Goal: Task Accomplishment & Management: Manage account settings

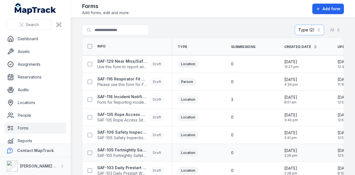
scroll to position [61, 0]
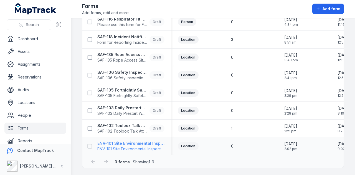
click at [157, 143] on strong "ENV-101 Site Environmental Inspection" at bounding box center [130, 143] width 67 height 6
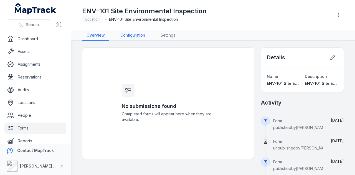
click at [138, 31] on link "Configuration" at bounding box center [133, 35] width 34 height 11
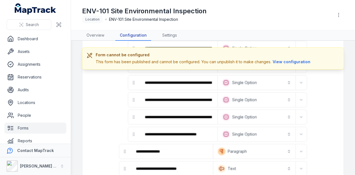
scroll to position [823, 0]
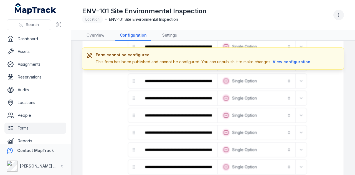
click at [338, 16] on icon "button" at bounding box center [339, 15] width 6 height 6
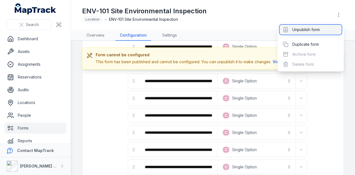
click at [323, 28] on div "Unpublish form" at bounding box center [310, 30] width 62 height 10
